Goal: Information Seeking & Learning: Learn about a topic

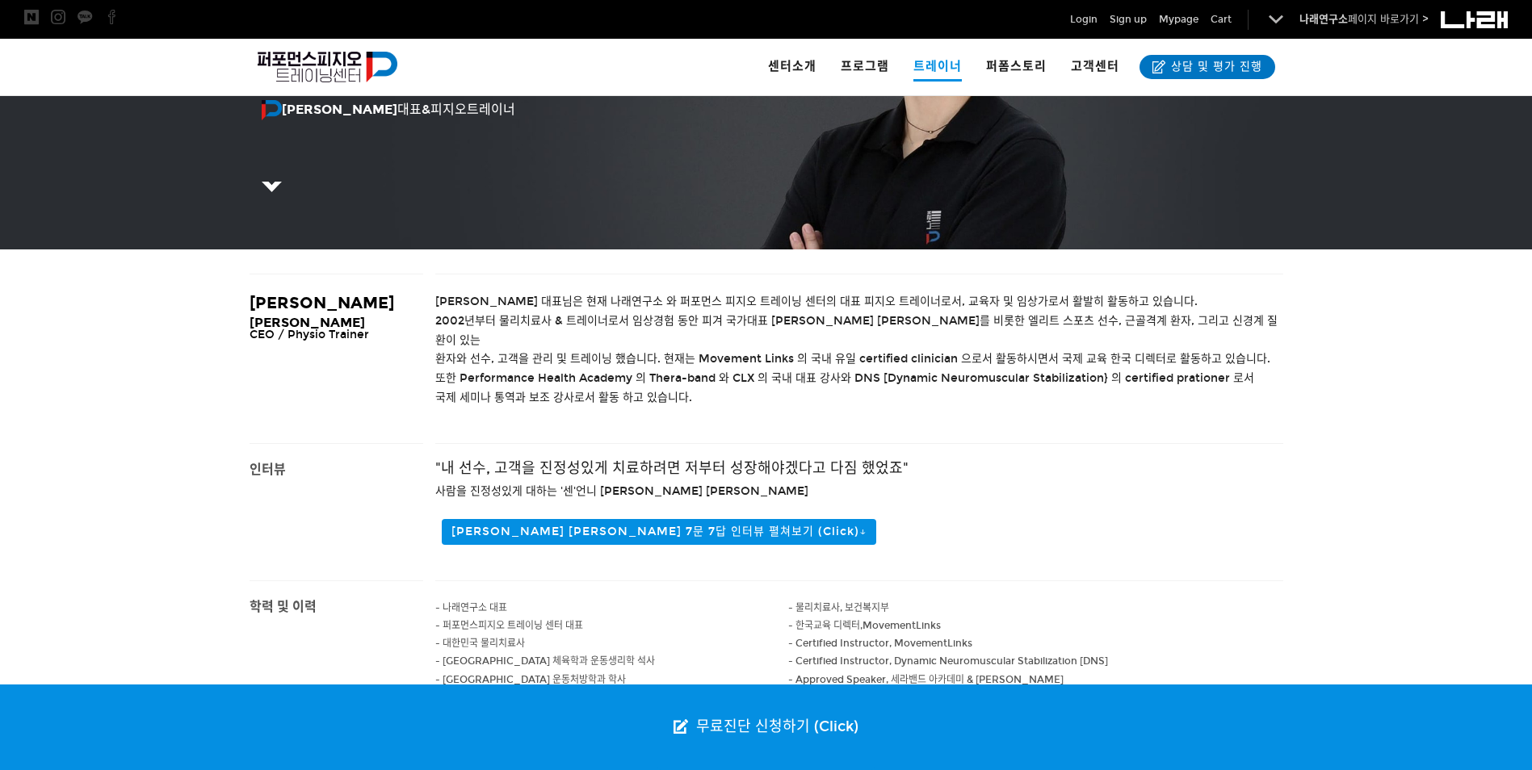
scroll to position [281, 0]
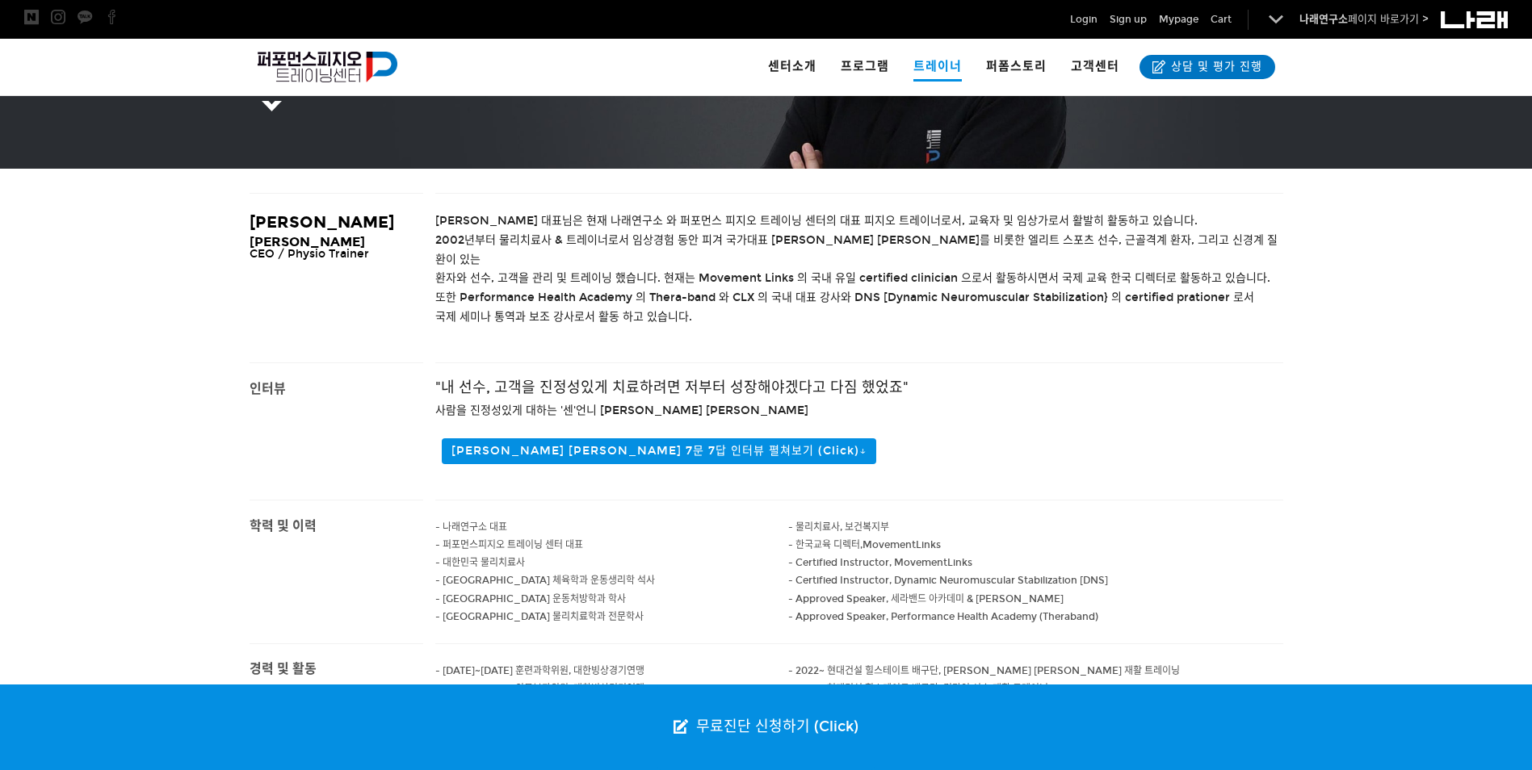
click at [561, 611] on span "- 신구대학교 물리치료학과 전문학사" at bounding box center [539, 616] width 208 height 11
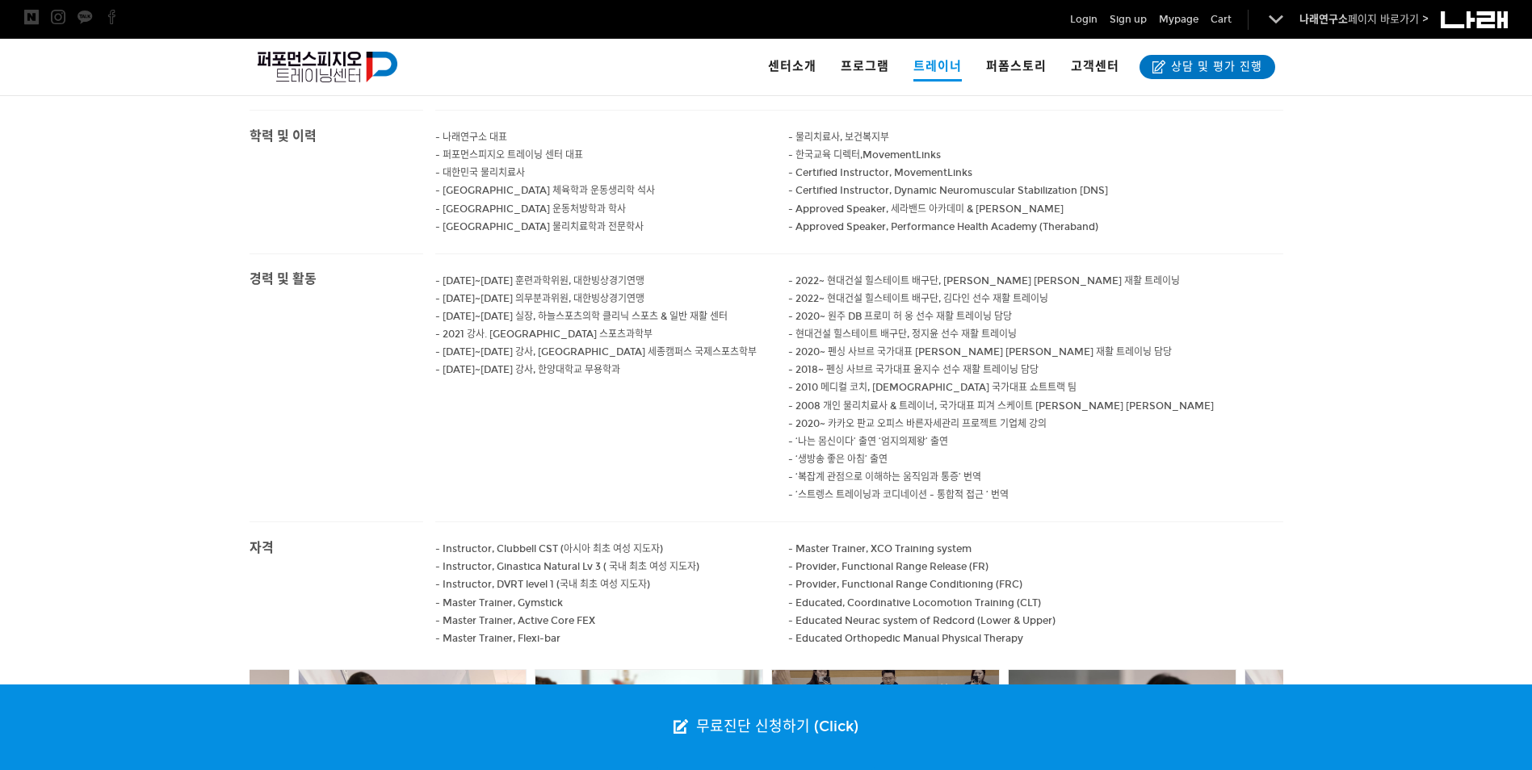
scroll to position [186, 0]
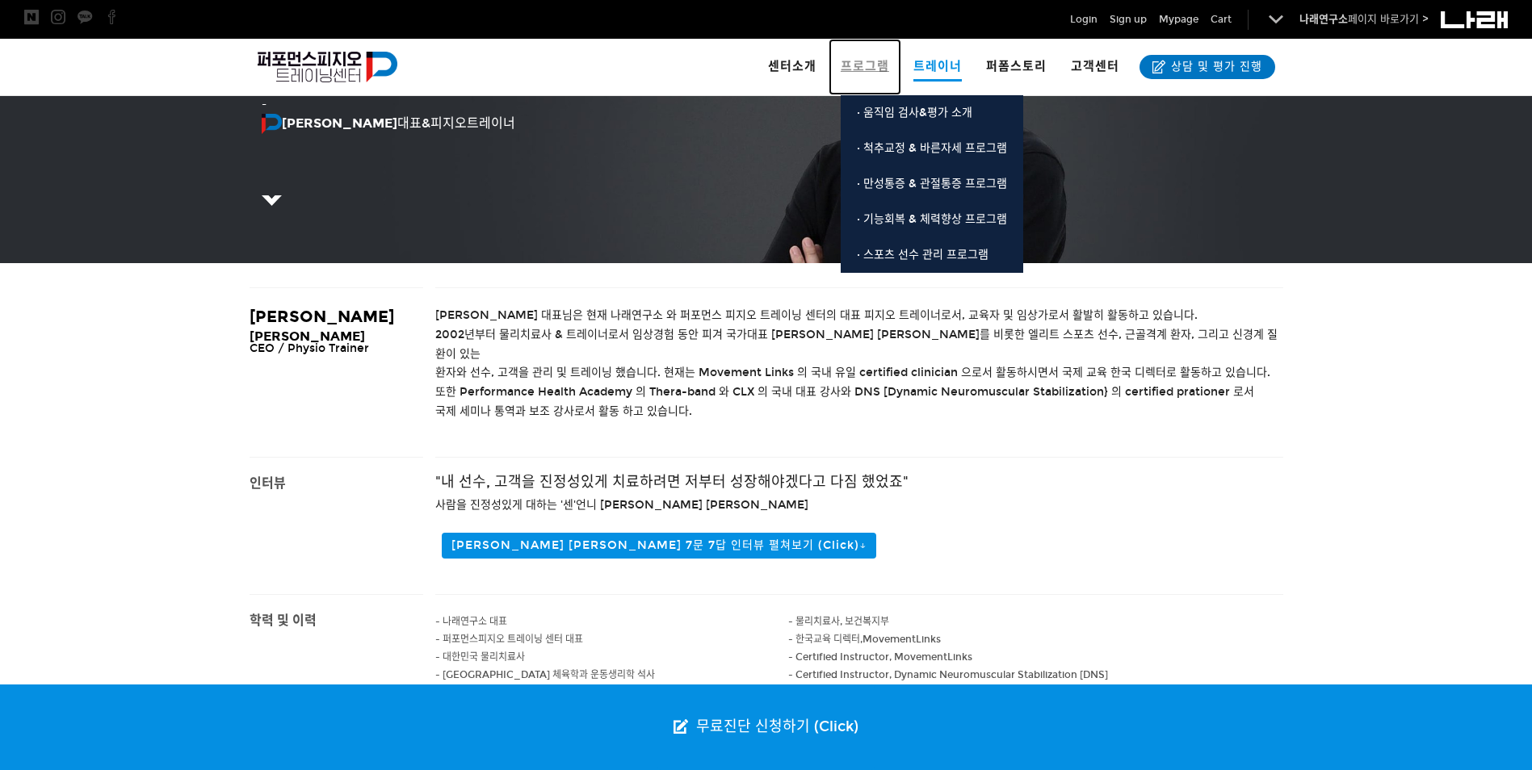
click at [852, 72] on span "프로그램" at bounding box center [864, 66] width 48 height 15
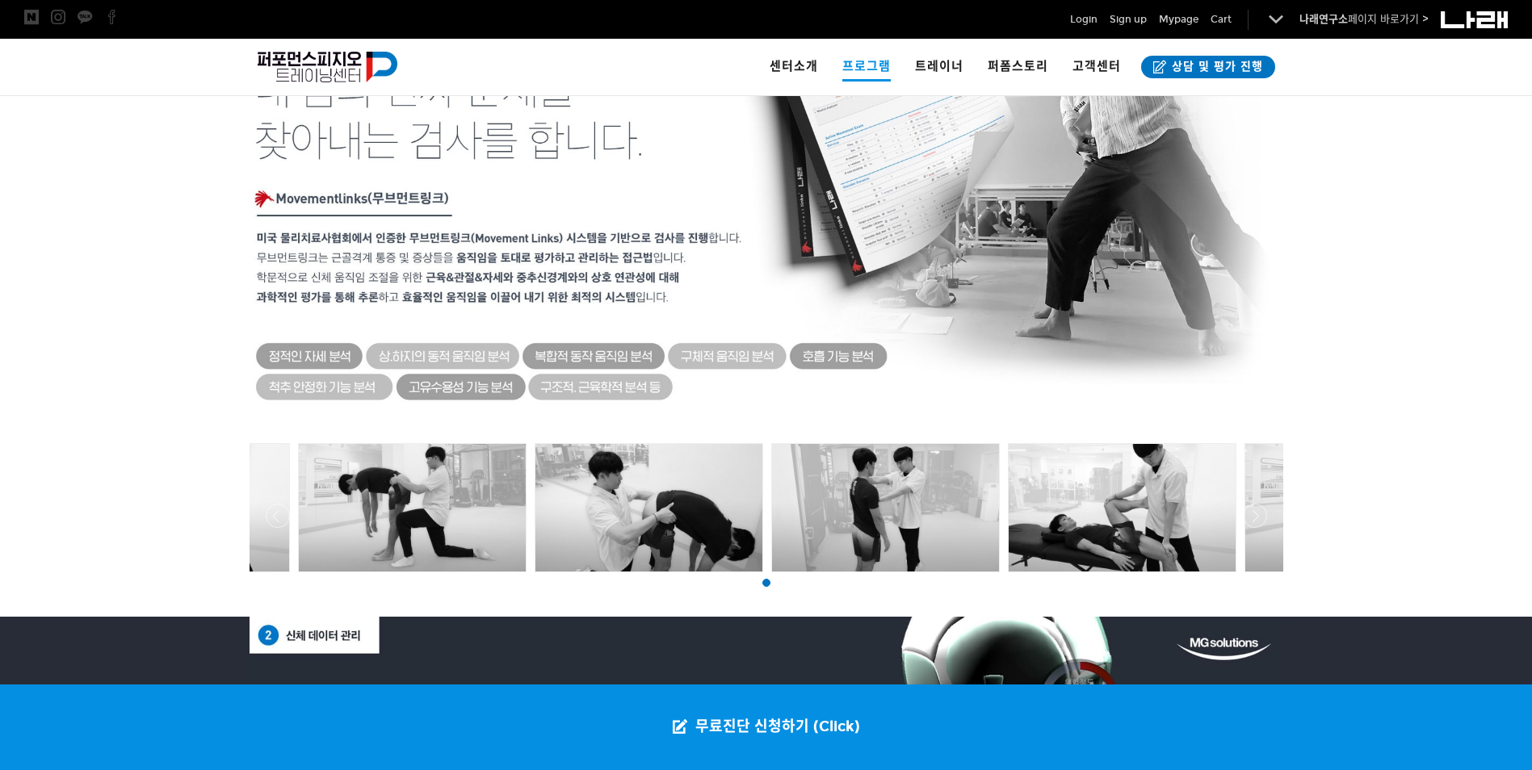
scroll to position [442, 0]
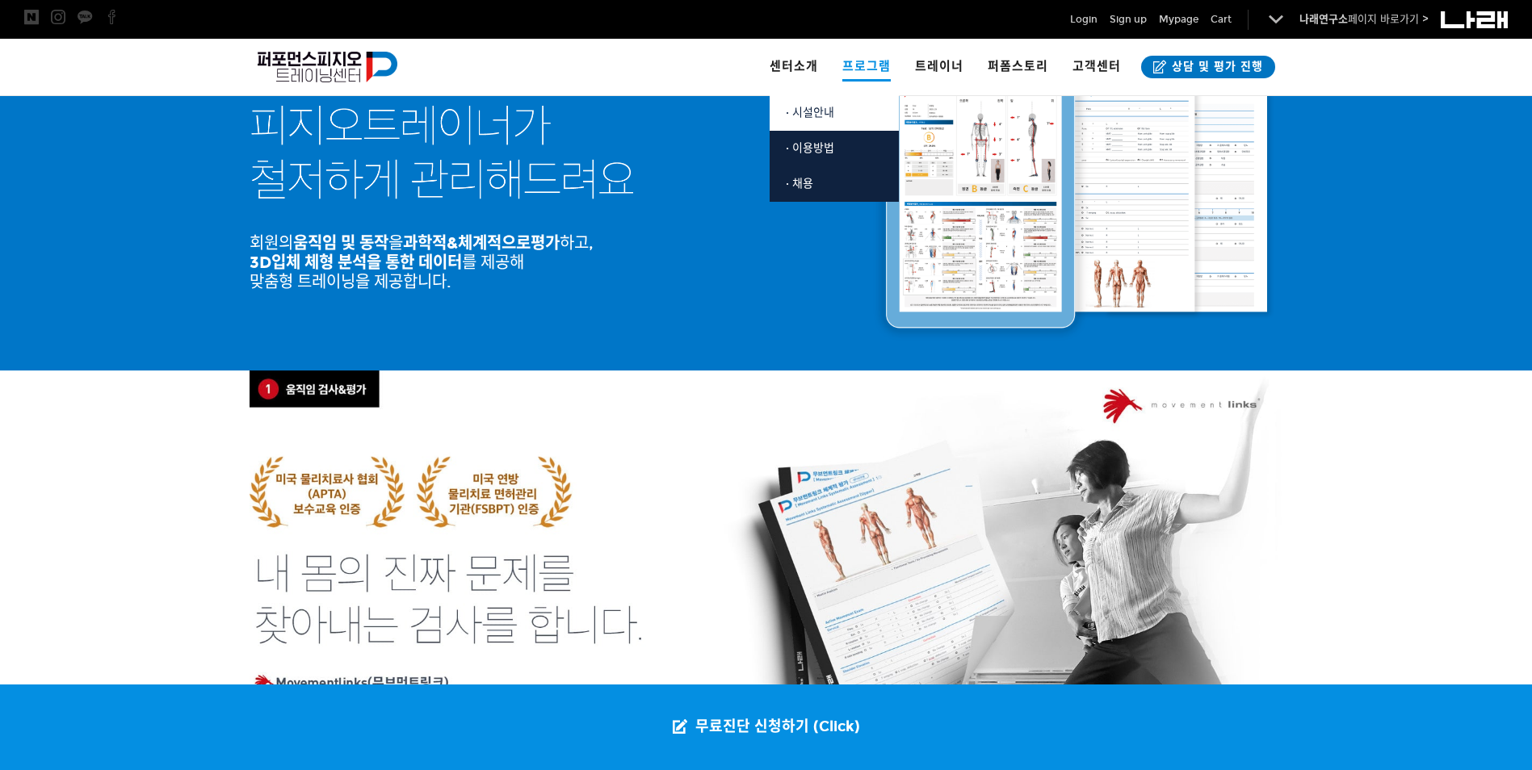
click at [808, 111] on span "· 시설안내" at bounding box center [810, 113] width 48 height 14
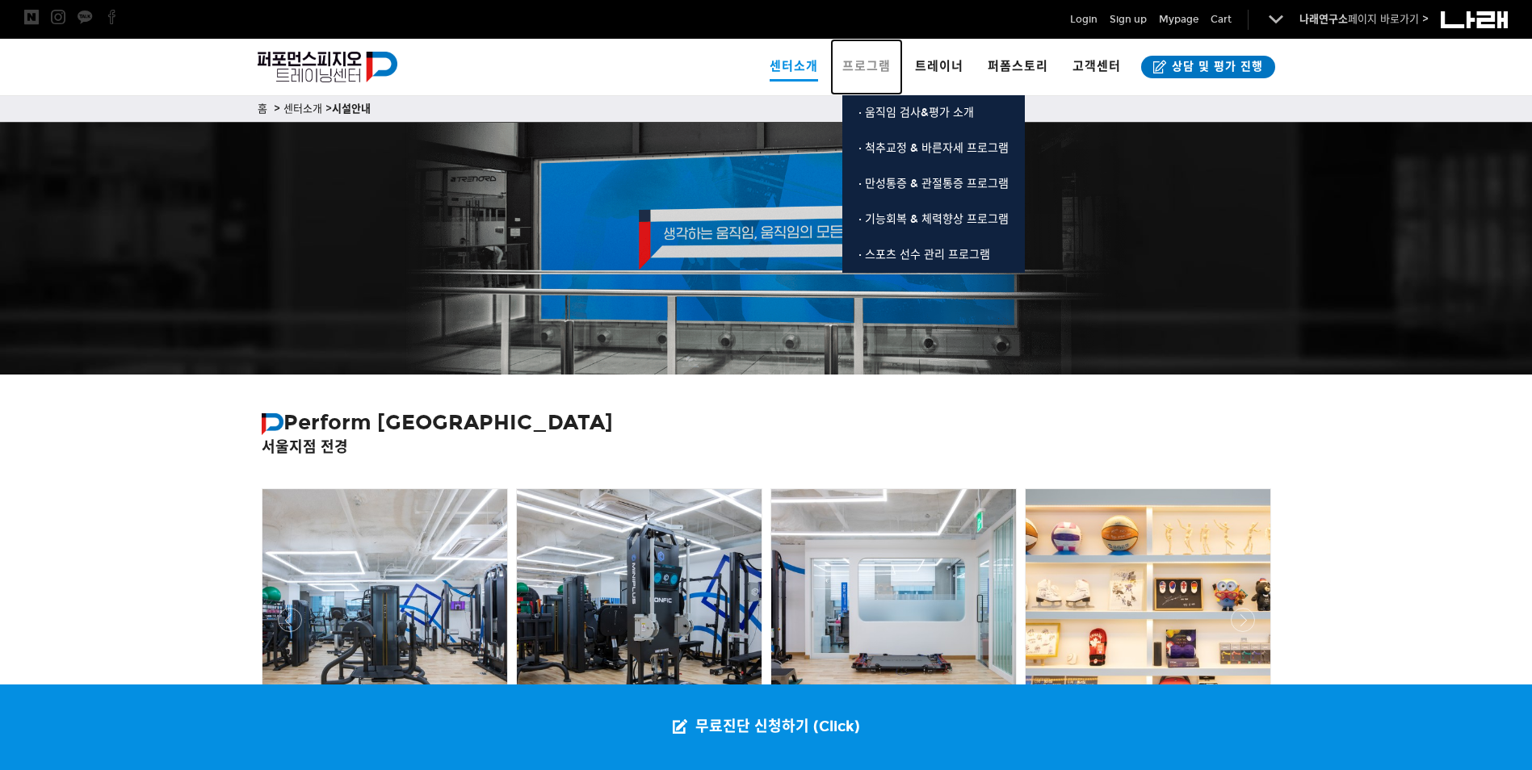
click at [862, 48] on link "프로그램" at bounding box center [866, 67] width 73 height 57
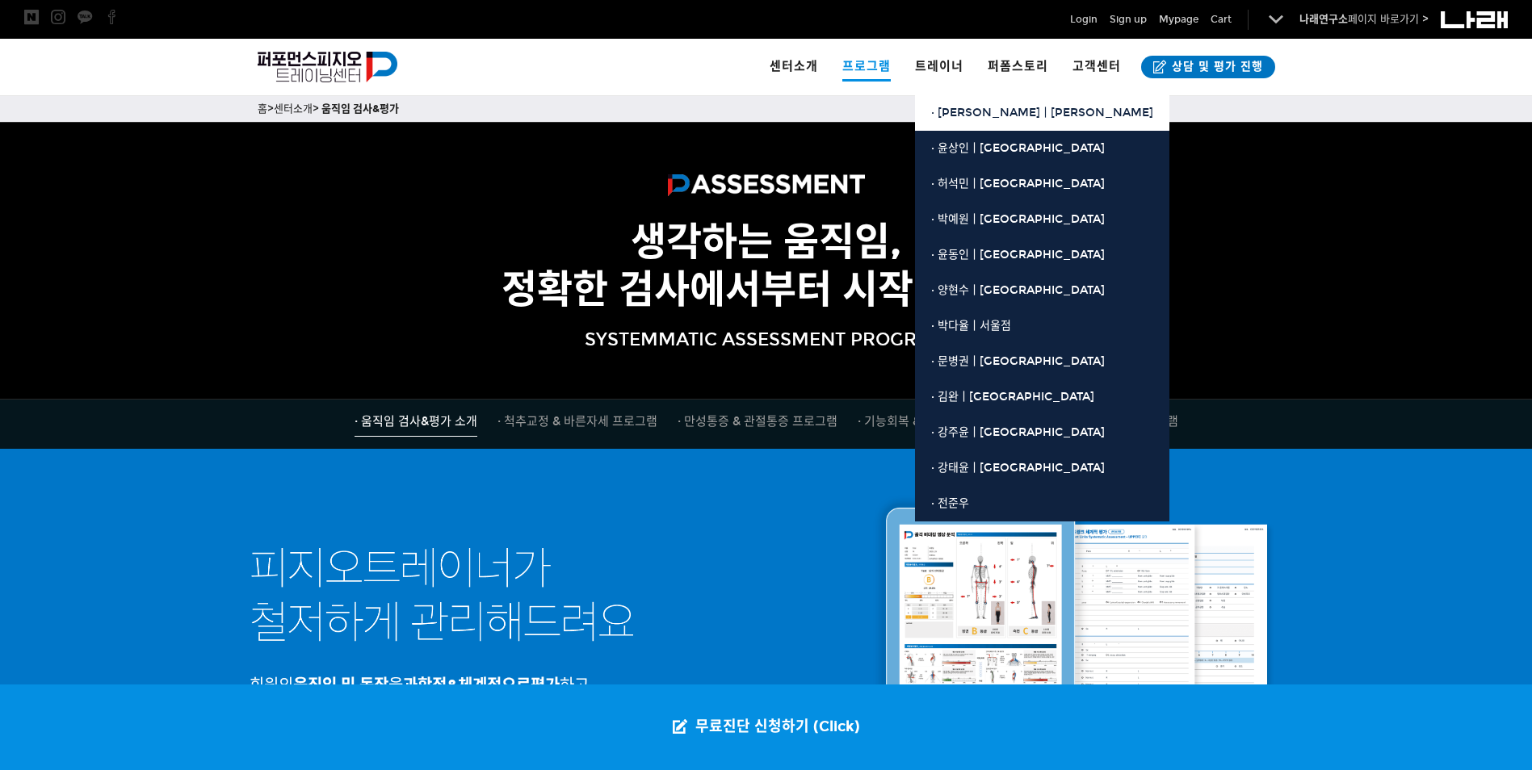
click at [962, 115] on span "· [PERSON_NAME]ㅣ[PERSON_NAME]" at bounding box center [1042, 113] width 222 height 14
